Goal: Find specific page/section: Find specific page/section

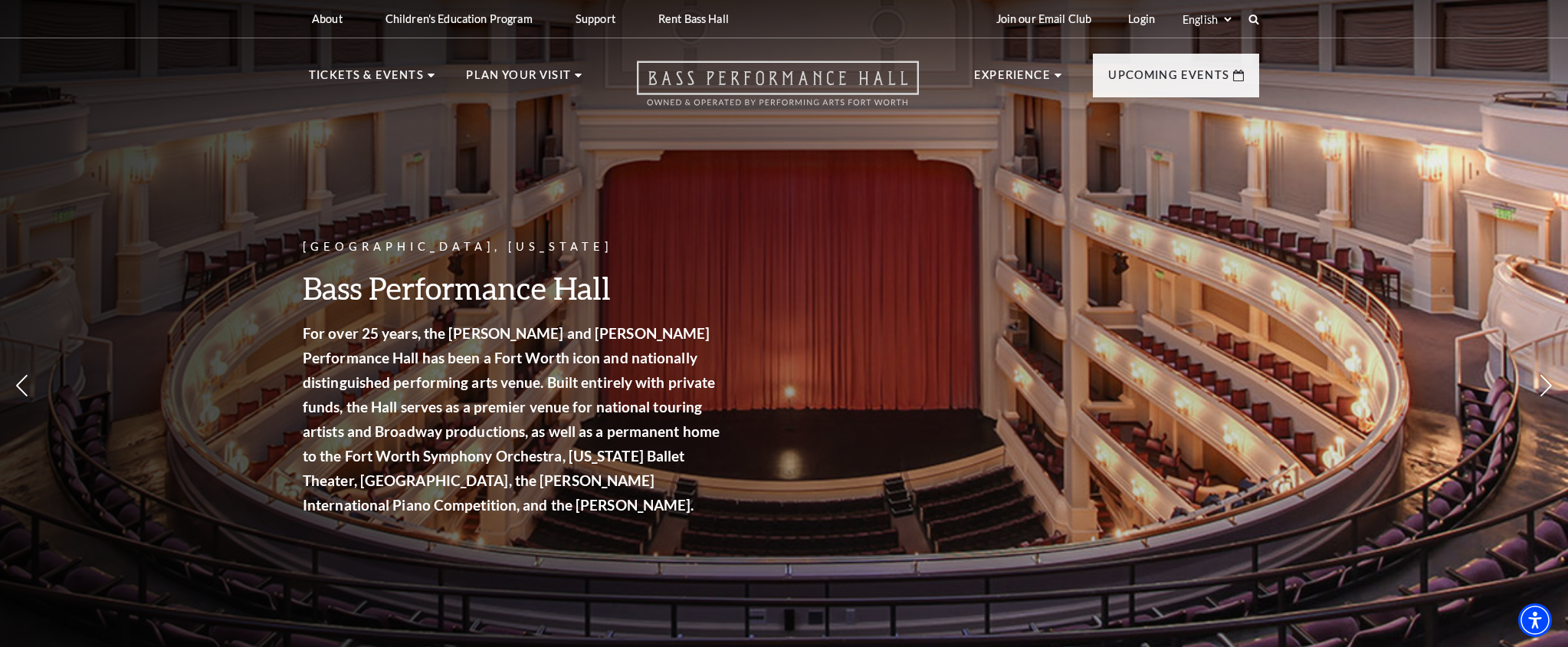
click at [716, 78] on icon "Open this option" at bounding box center [777, 83] width 282 height 45
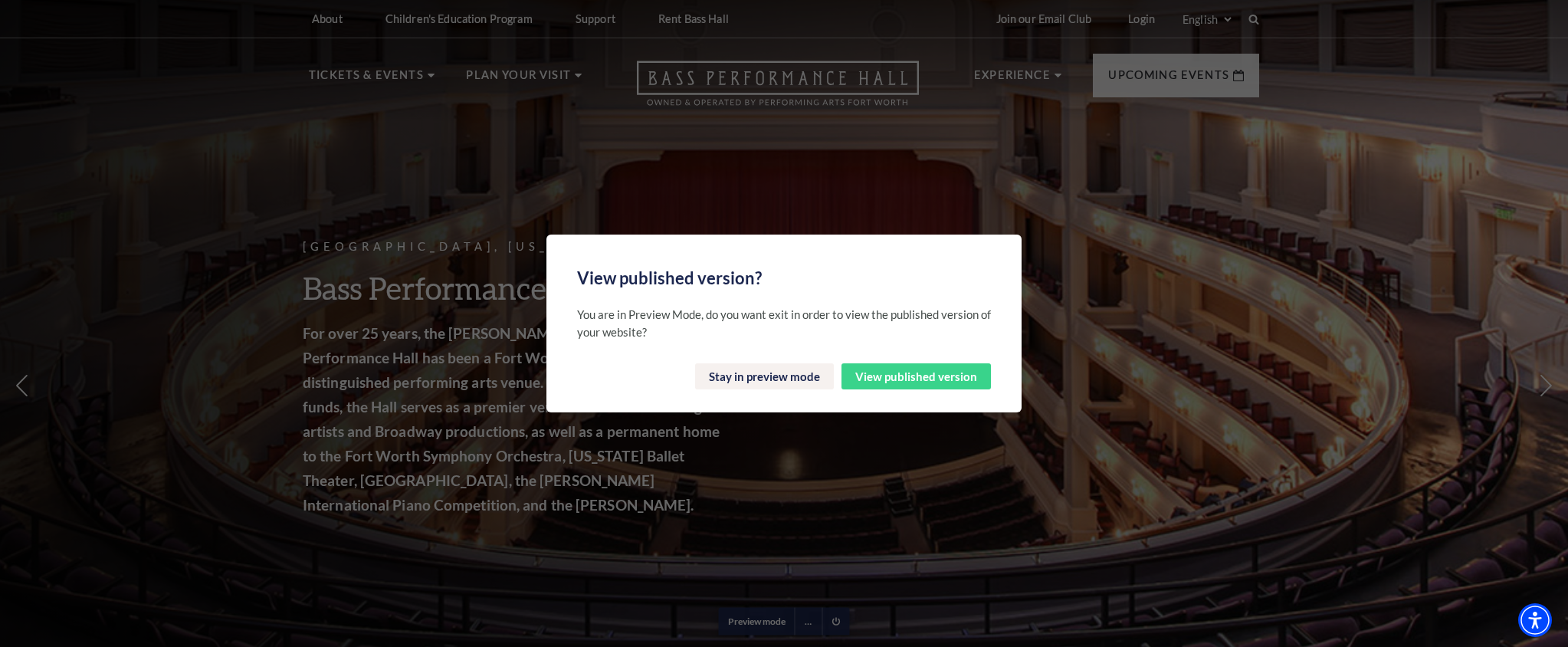
click at [889, 378] on button "View published version" at bounding box center [916, 376] width 150 height 26
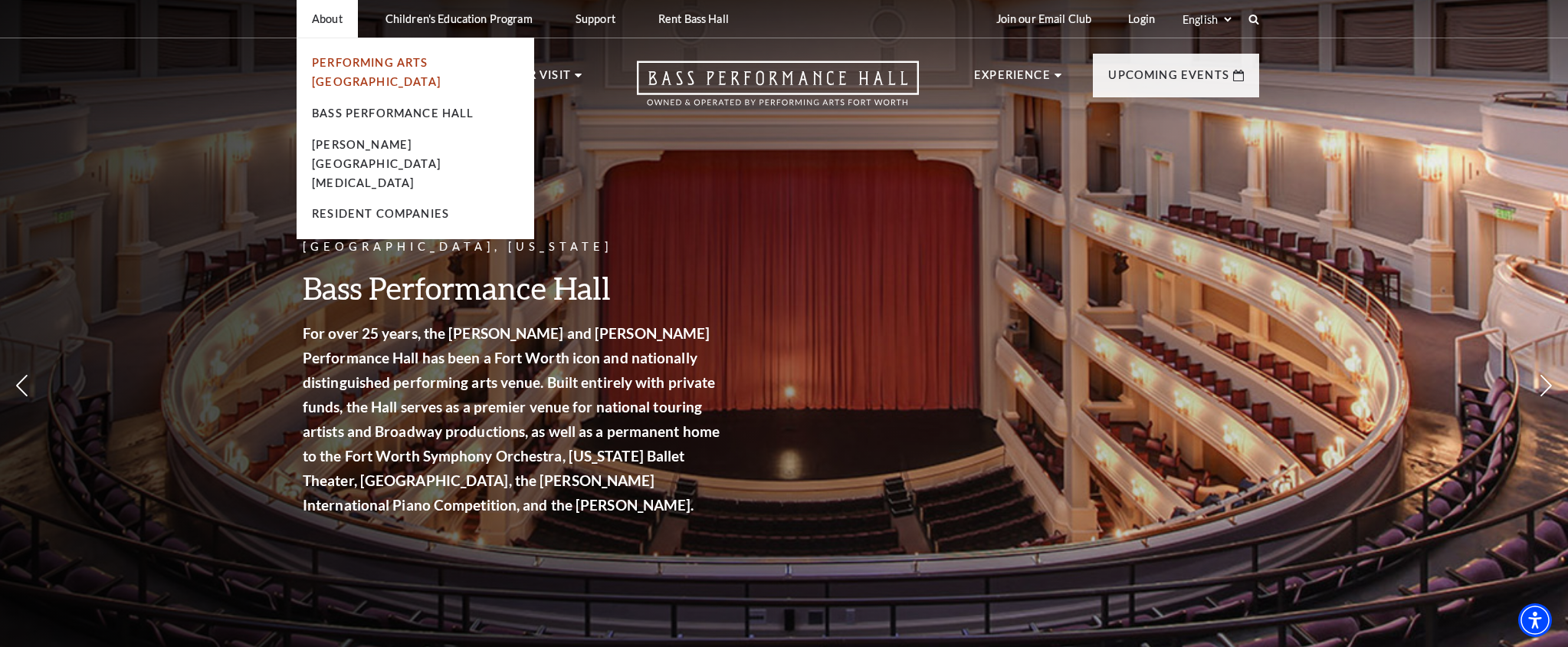
click at [347, 67] on link "Performing Arts [GEOGRAPHIC_DATA]" at bounding box center [376, 72] width 129 height 32
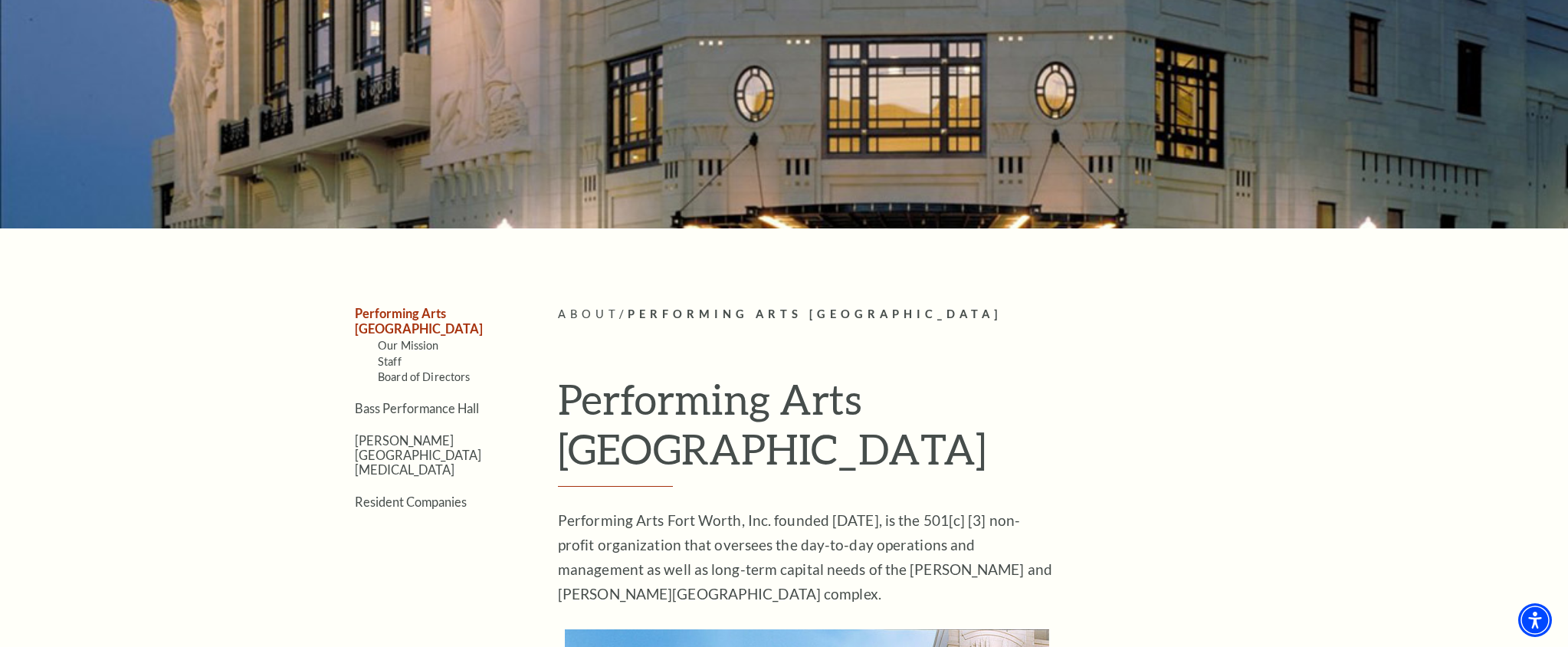
scroll to position [219, 0]
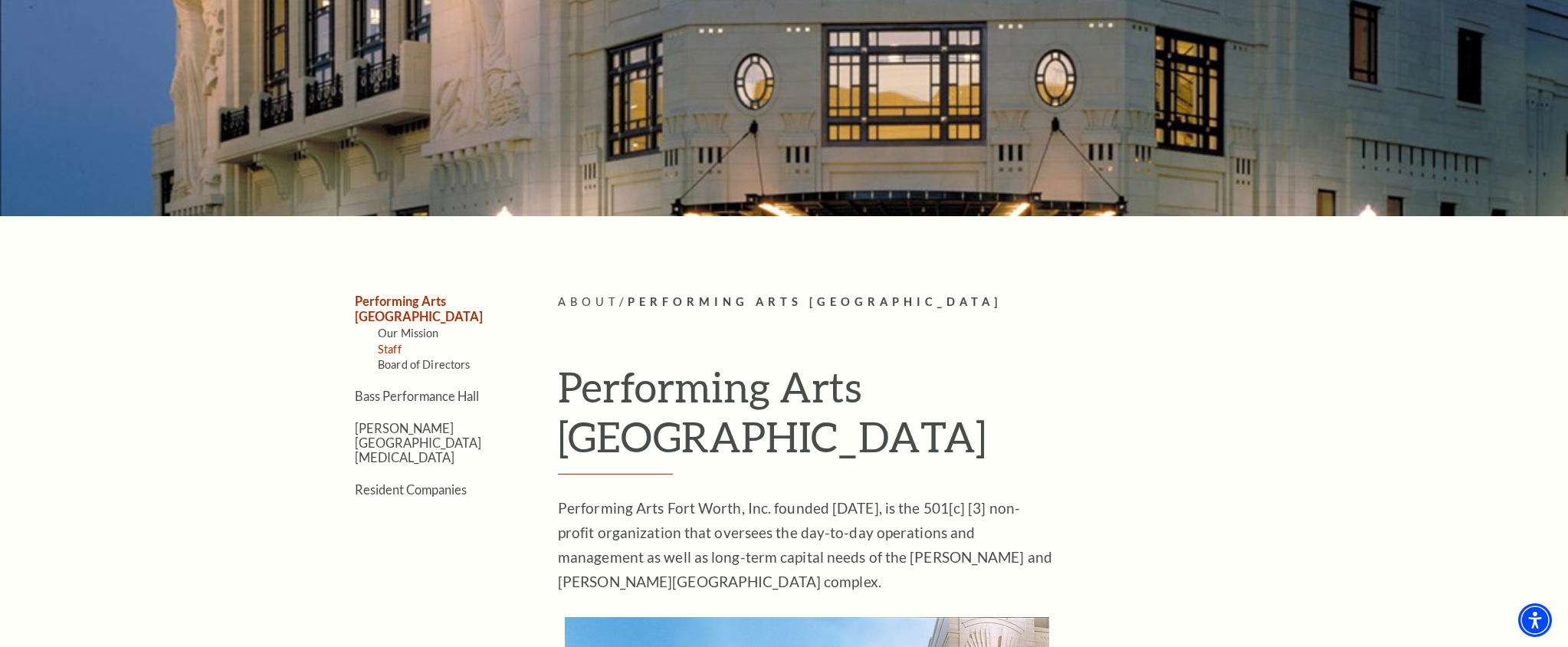
click at [394, 343] on link "Staff" at bounding box center [390, 349] width 24 height 13
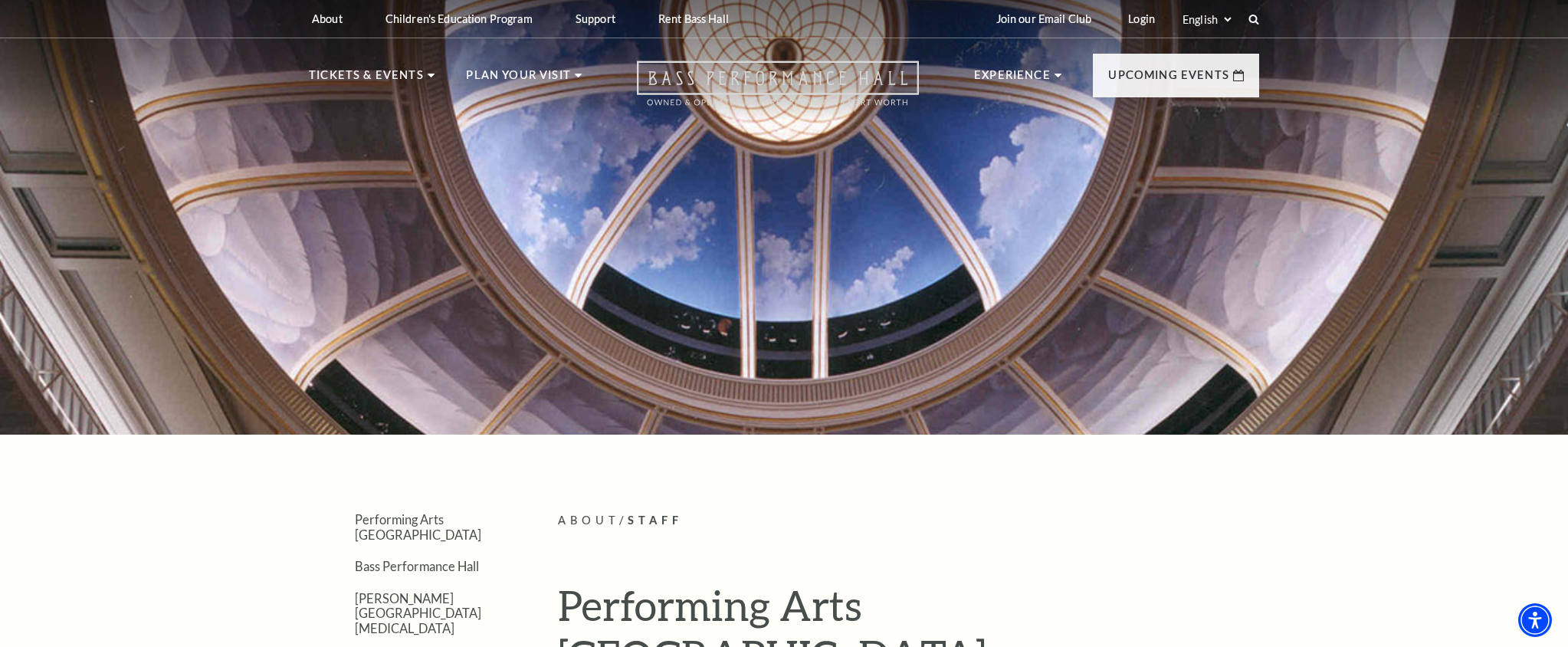
click at [771, 90] on icon "Open this option" at bounding box center [777, 83] width 282 height 45
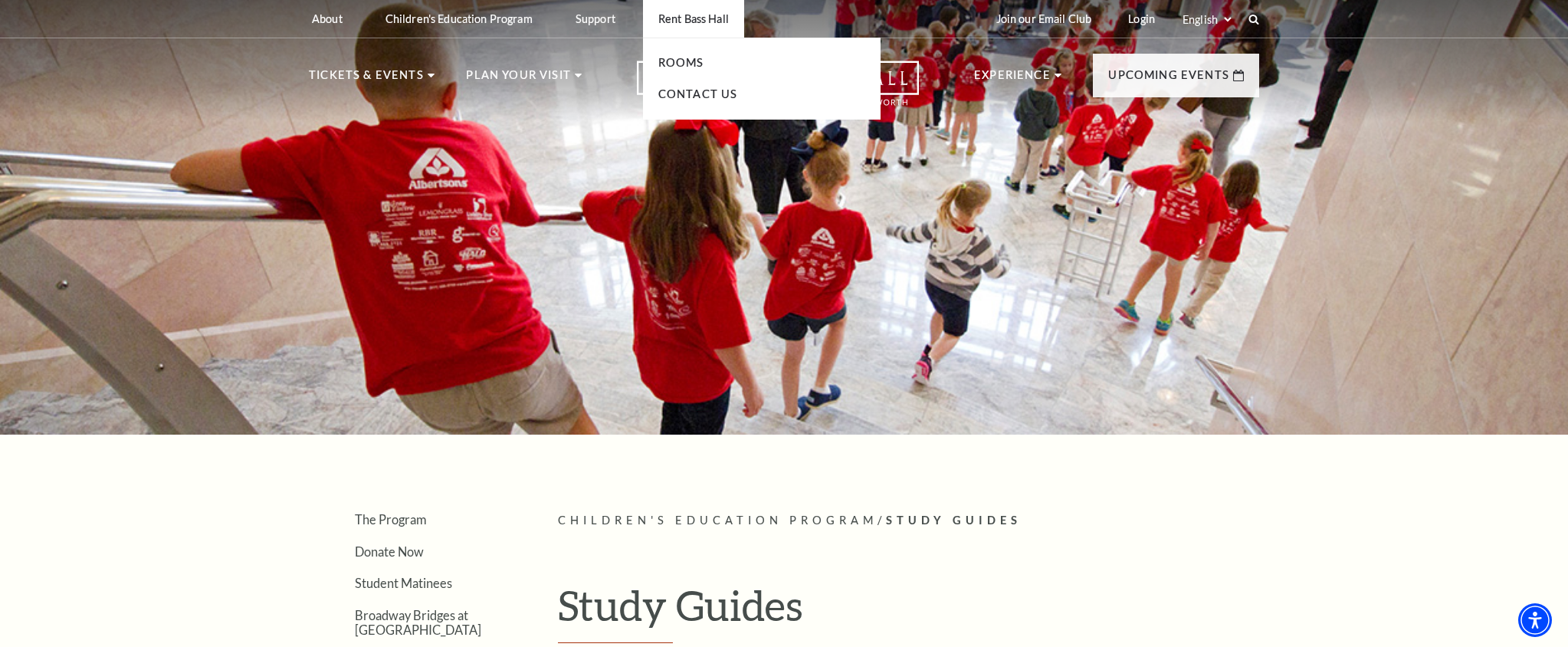
scroll to position [2, 0]
